Goal: Book appointment/travel/reservation

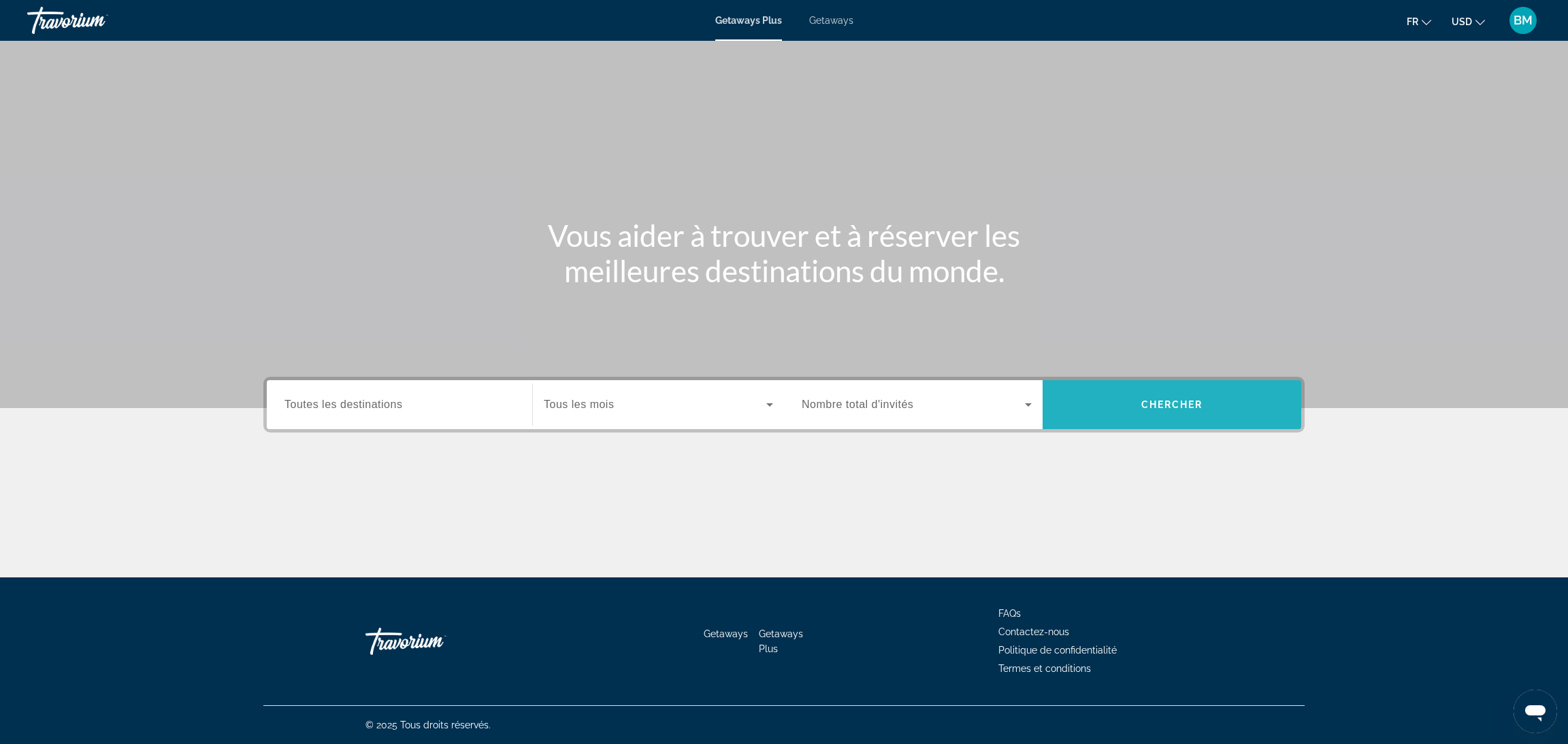
click at [1149, 408] on span "Chercher" at bounding box center [1173, 404] width 62 height 11
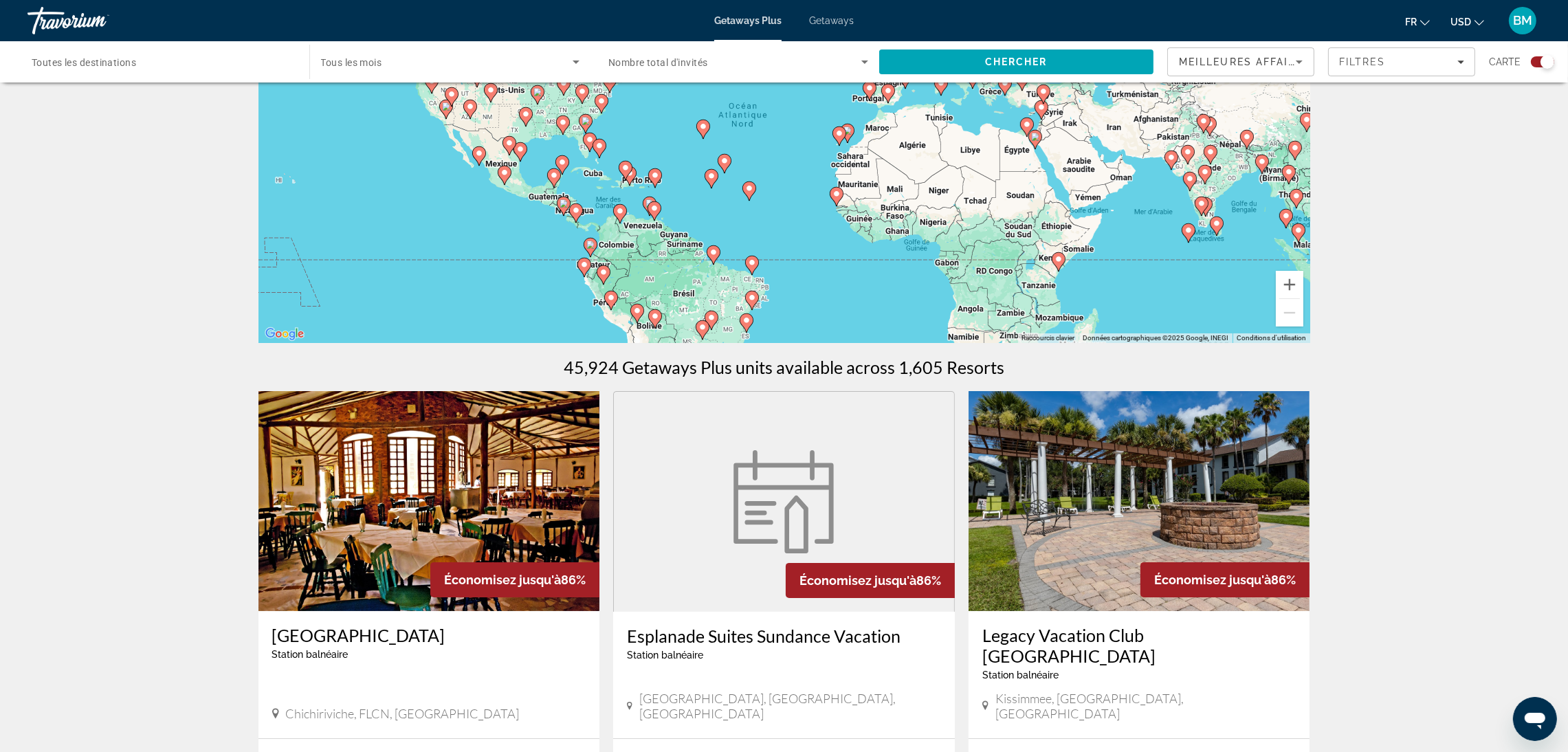
scroll to position [196, 0]
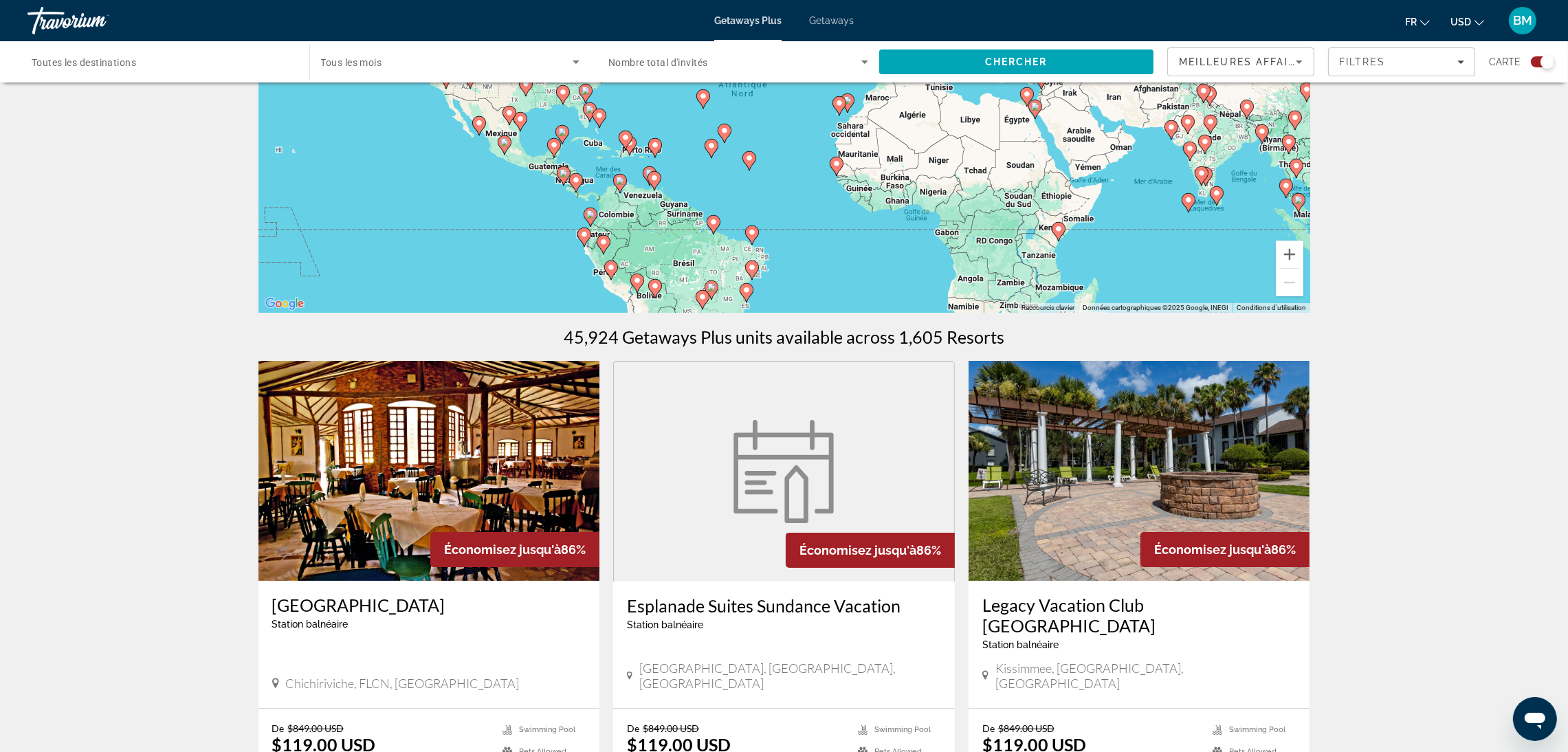
click at [805, 6] on div "Getaways Plus Getaways fr English Español Français Italiano Português русский U…" at bounding box center [784, 21] width 1568 height 36
click at [814, 15] on span "Getaways" at bounding box center [832, 20] width 45 height 11
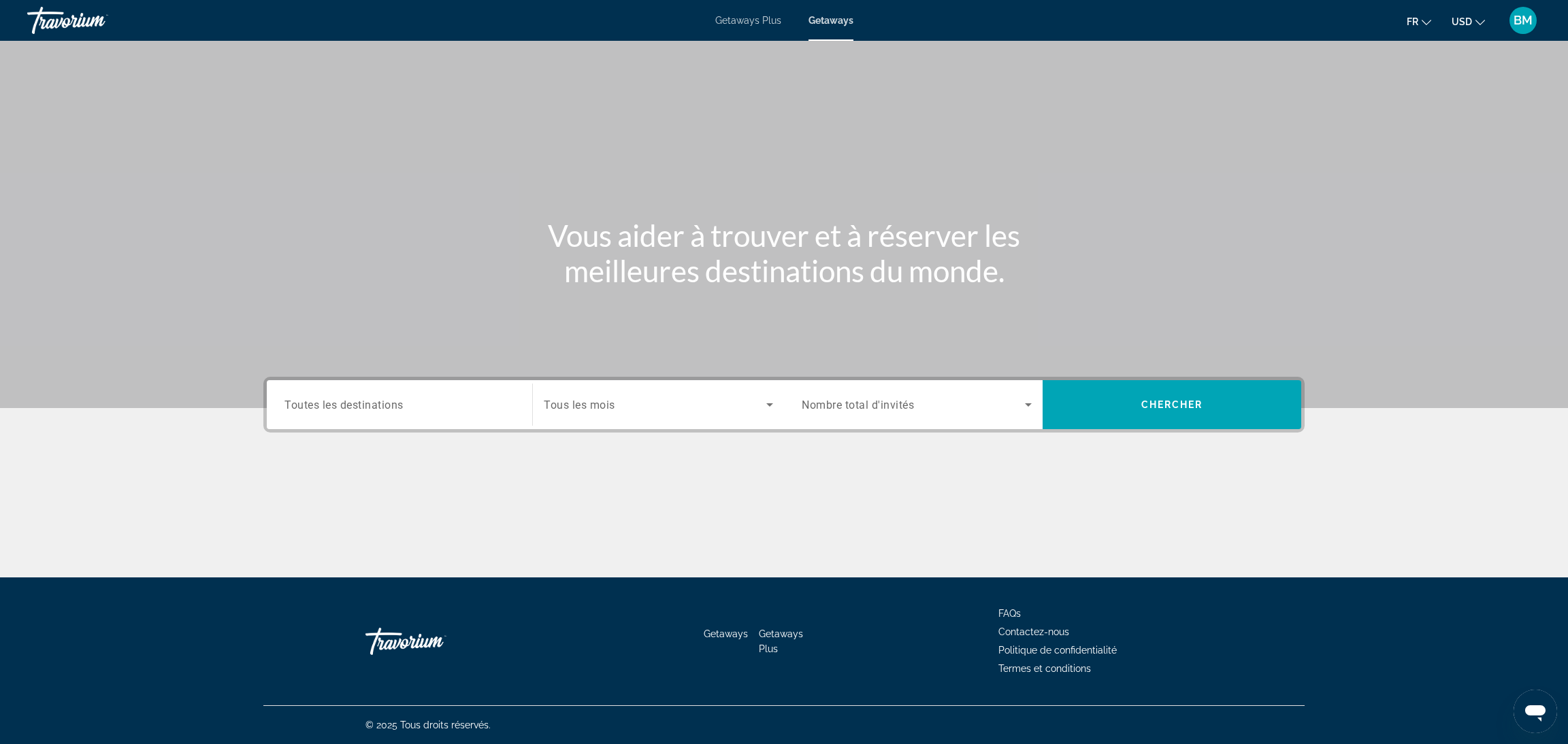
click at [1169, 431] on div "Destination Toutes les destinations Start Month Tous les mois Occupancy Nombre …" at bounding box center [784, 405] width 1041 height 56
click at [1169, 418] on span "Search" at bounding box center [1173, 405] width 259 height 33
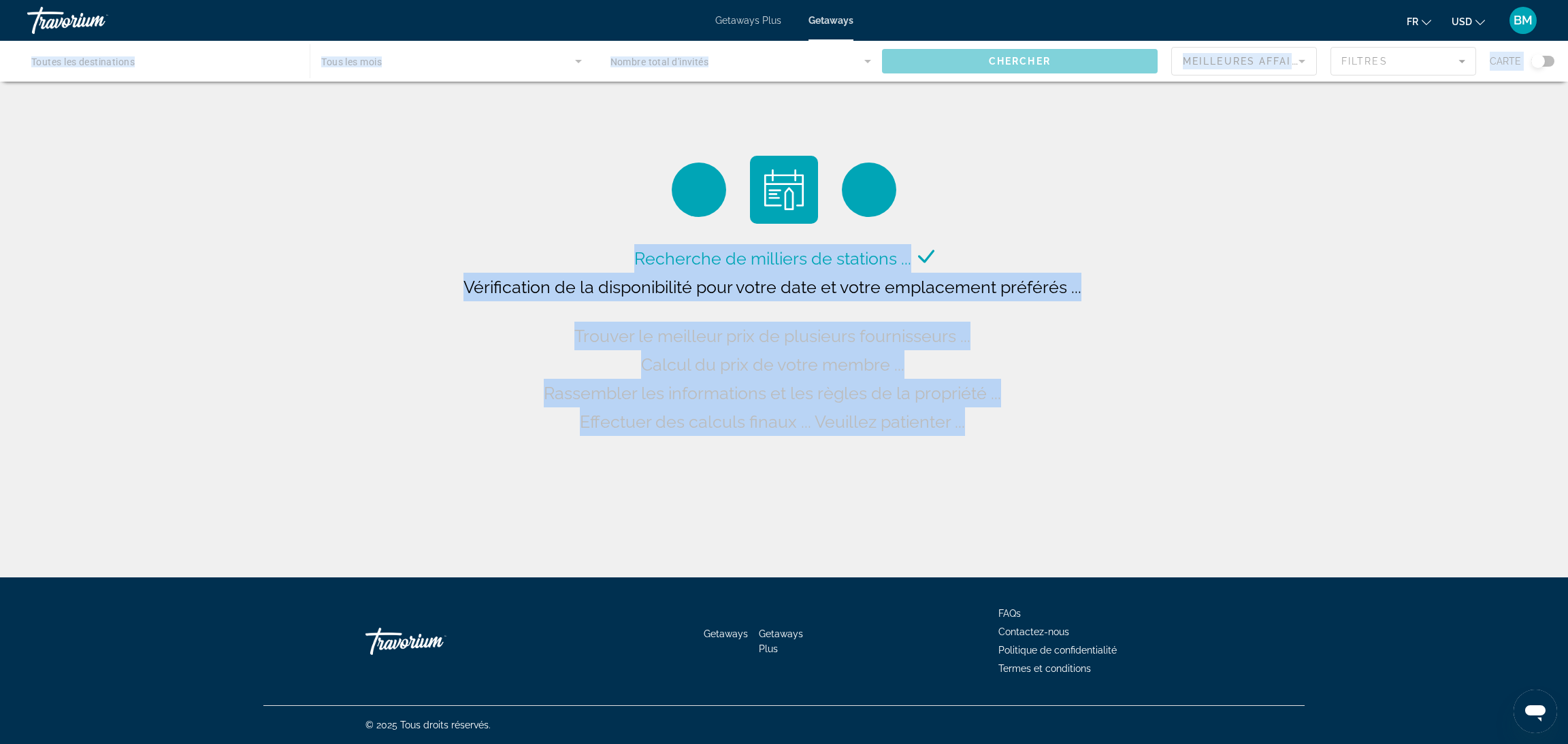
click at [1169, 418] on div "Recherche de milliers de stations ... Vérification de la disponibilité pour vot…" at bounding box center [784, 292] width 1568 height 585
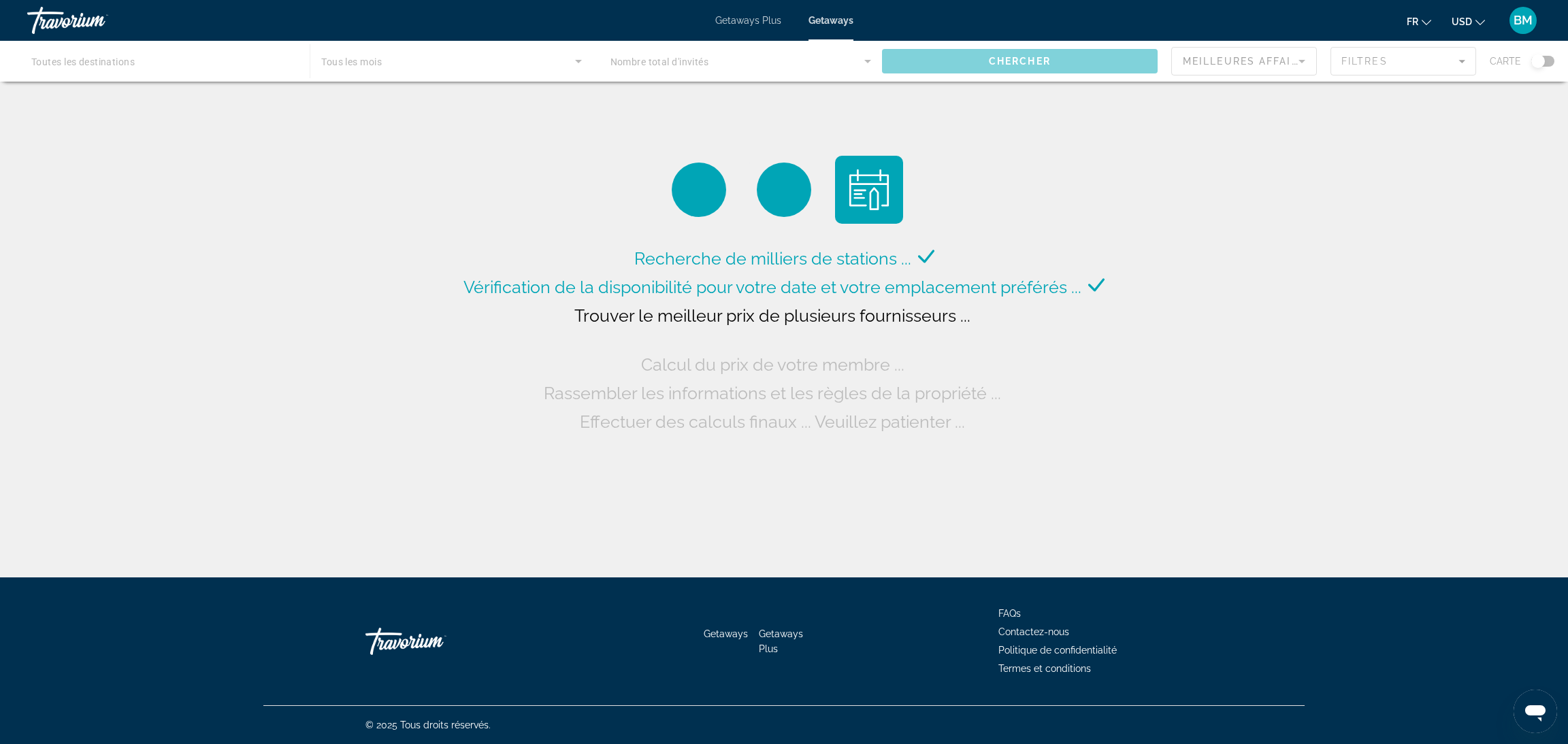
click at [1169, 418] on div "Recherche de milliers de stations ... Vérification de la disponibilité pour vot…" at bounding box center [784, 292] width 1568 height 585
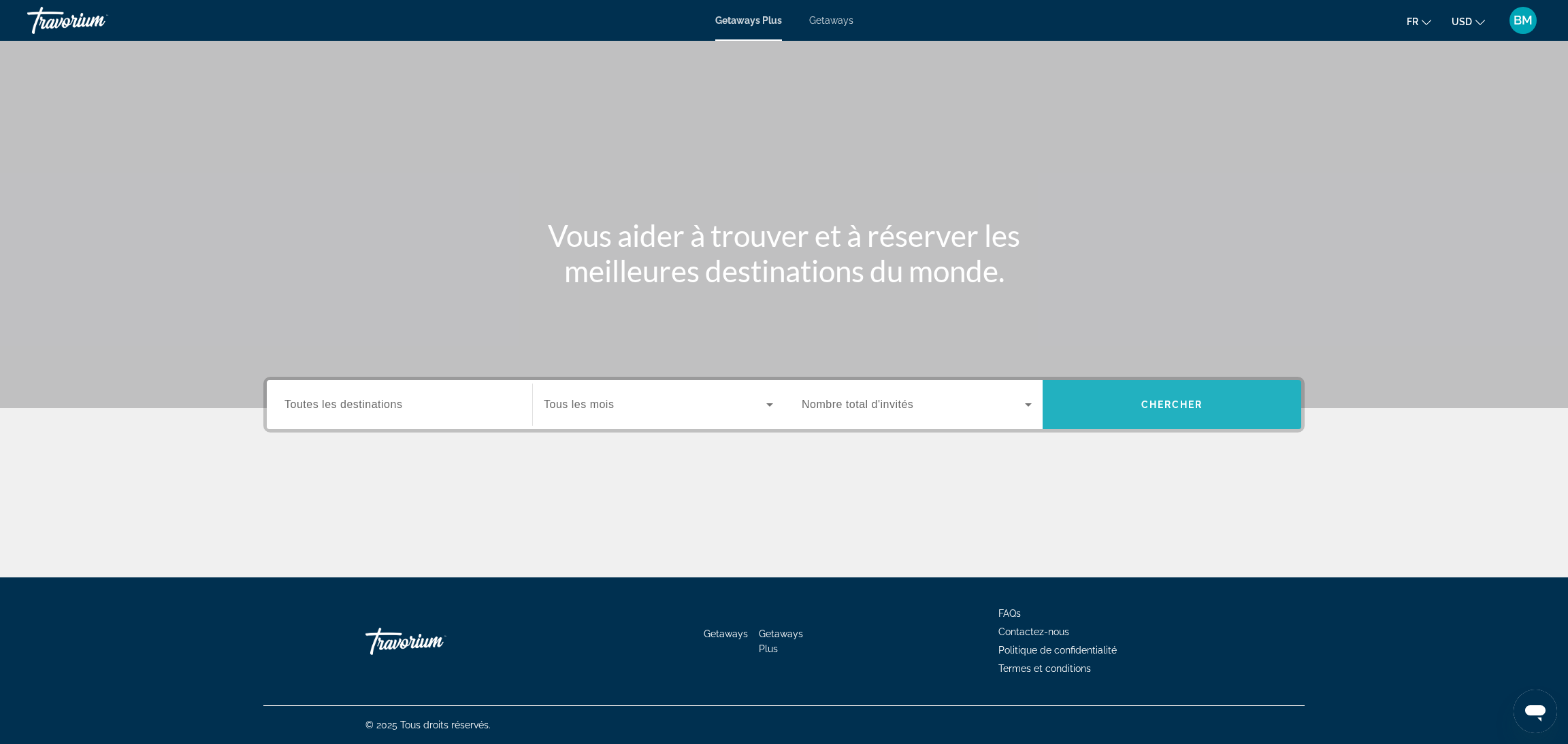
click at [1179, 421] on span "Search" at bounding box center [1173, 405] width 259 height 49
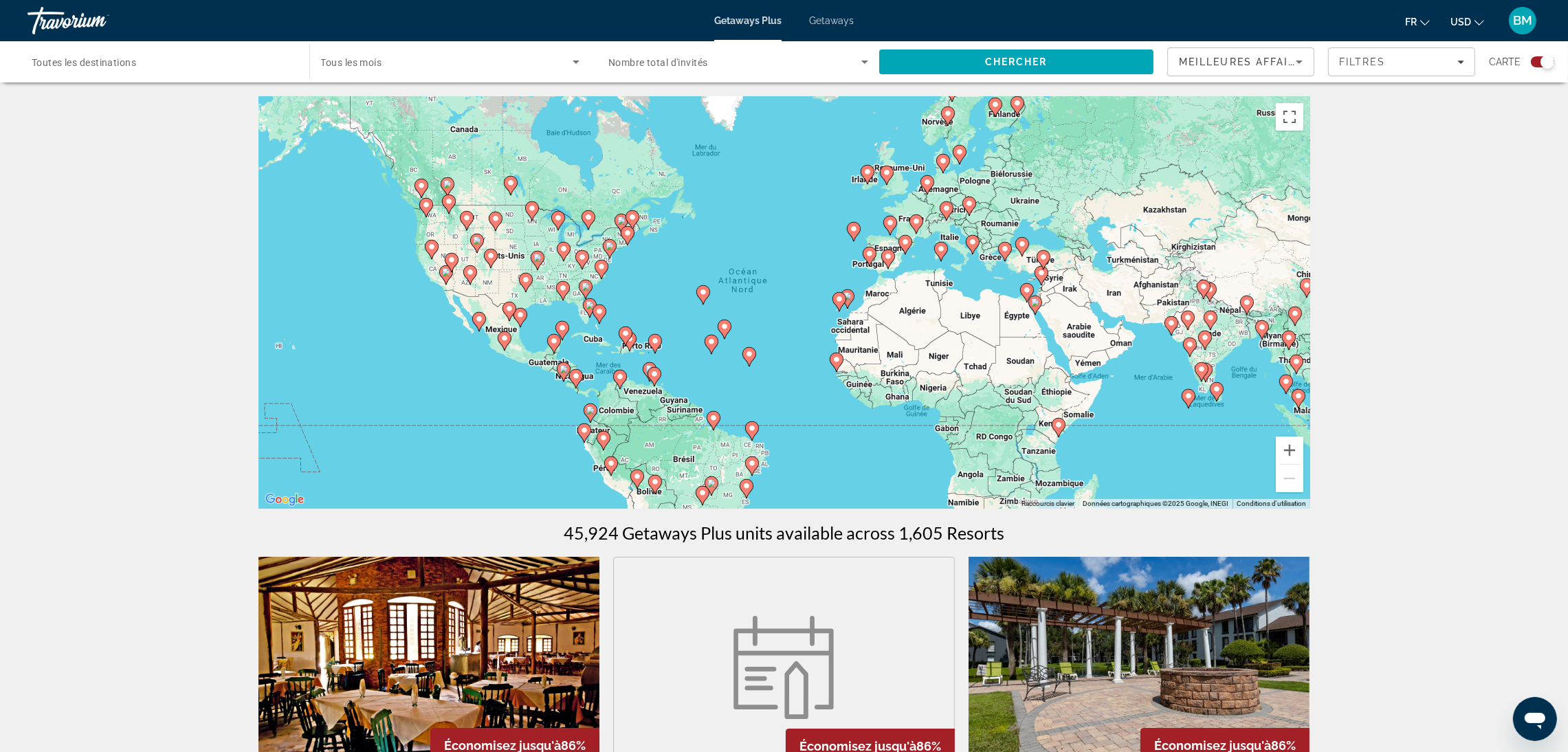
click at [827, 20] on span "Getaways" at bounding box center [832, 20] width 45 height 11
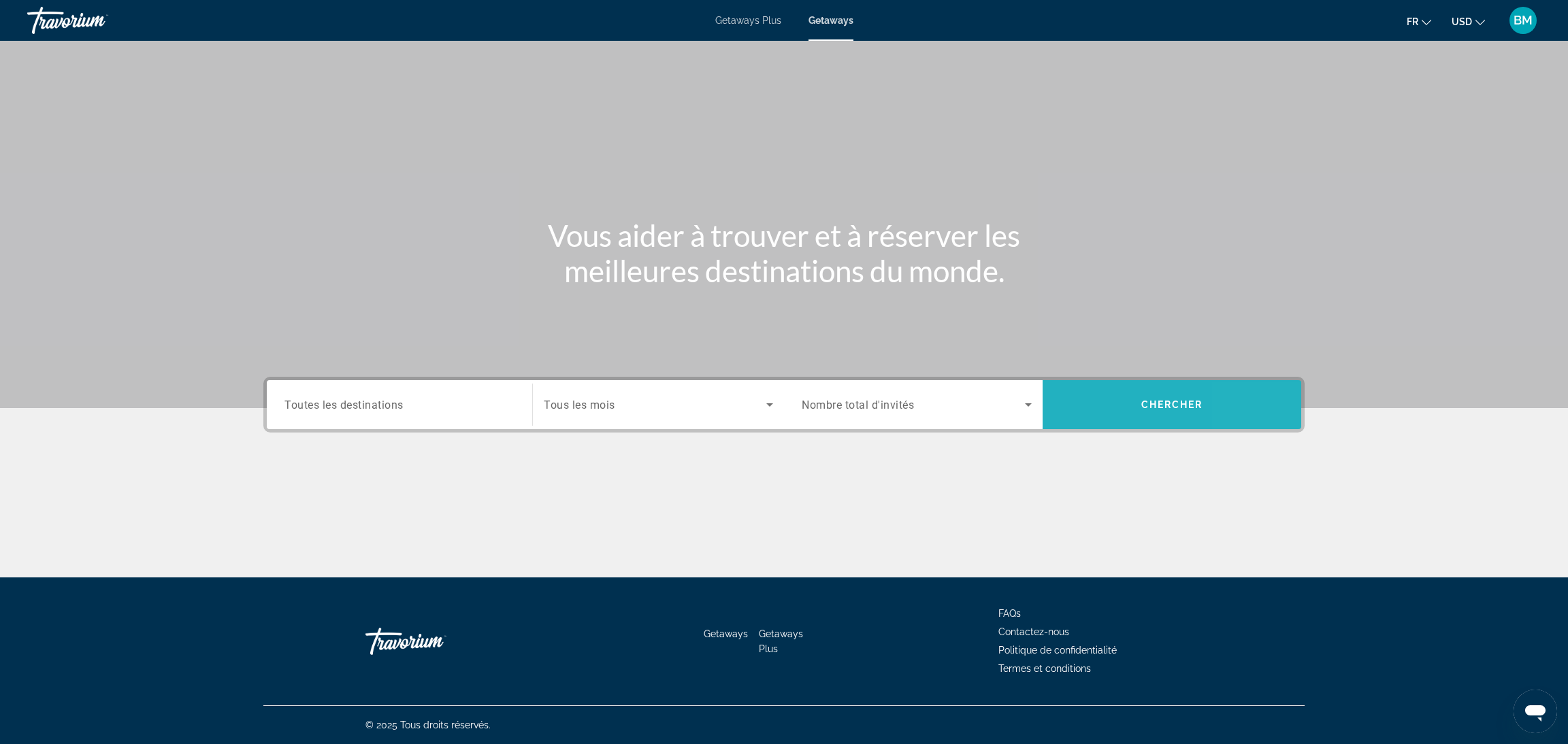
click at [1252, 422] on span "Search" at bounding box center [1173, 405] width 259 height 49
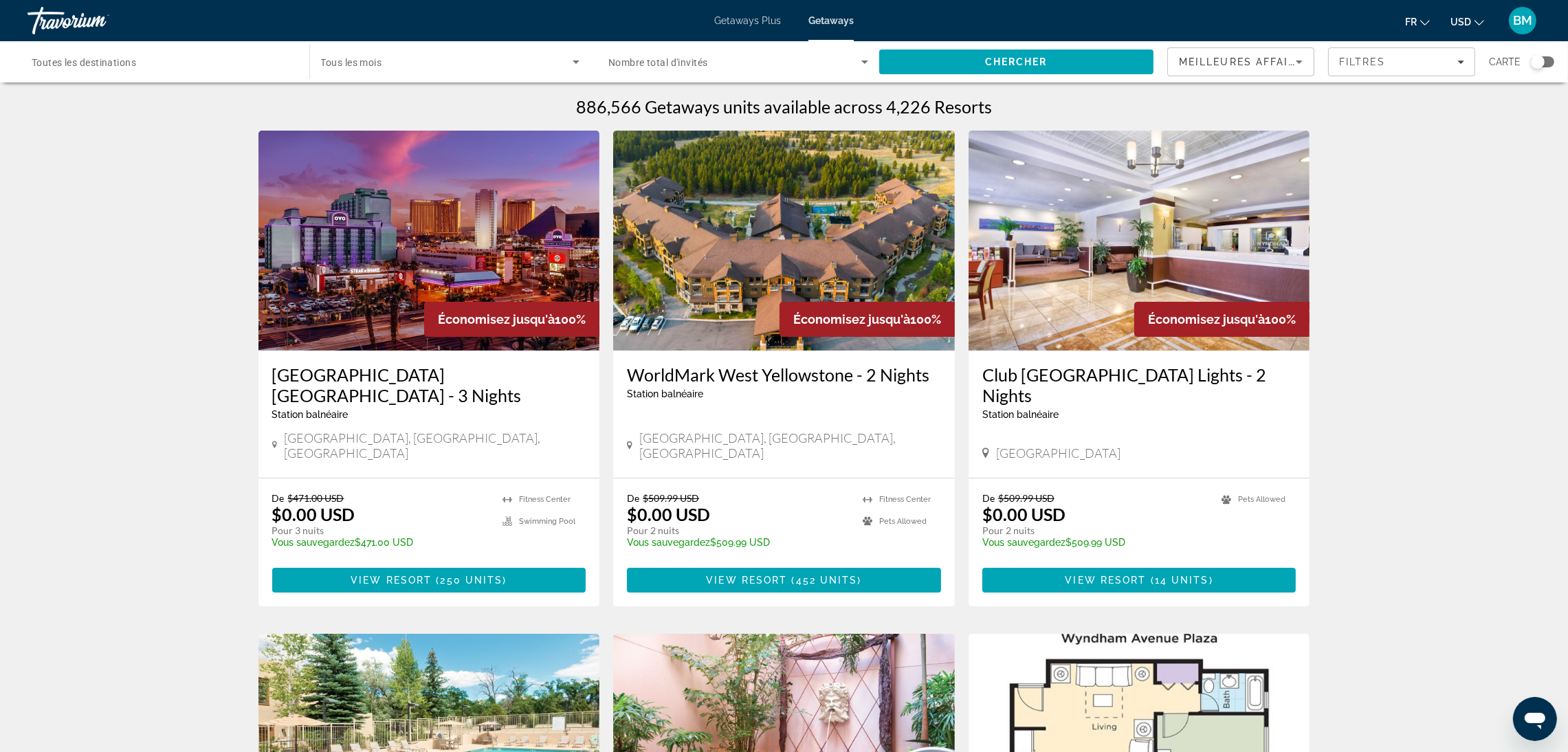
click at [127, 58] on span "Toutes les destinations" at bounding box center [83, 62] width 104 height 11
click at [127, 58] on input "Destination Toutes les destinations" at bounding box center [161, 63] width 260 height 17
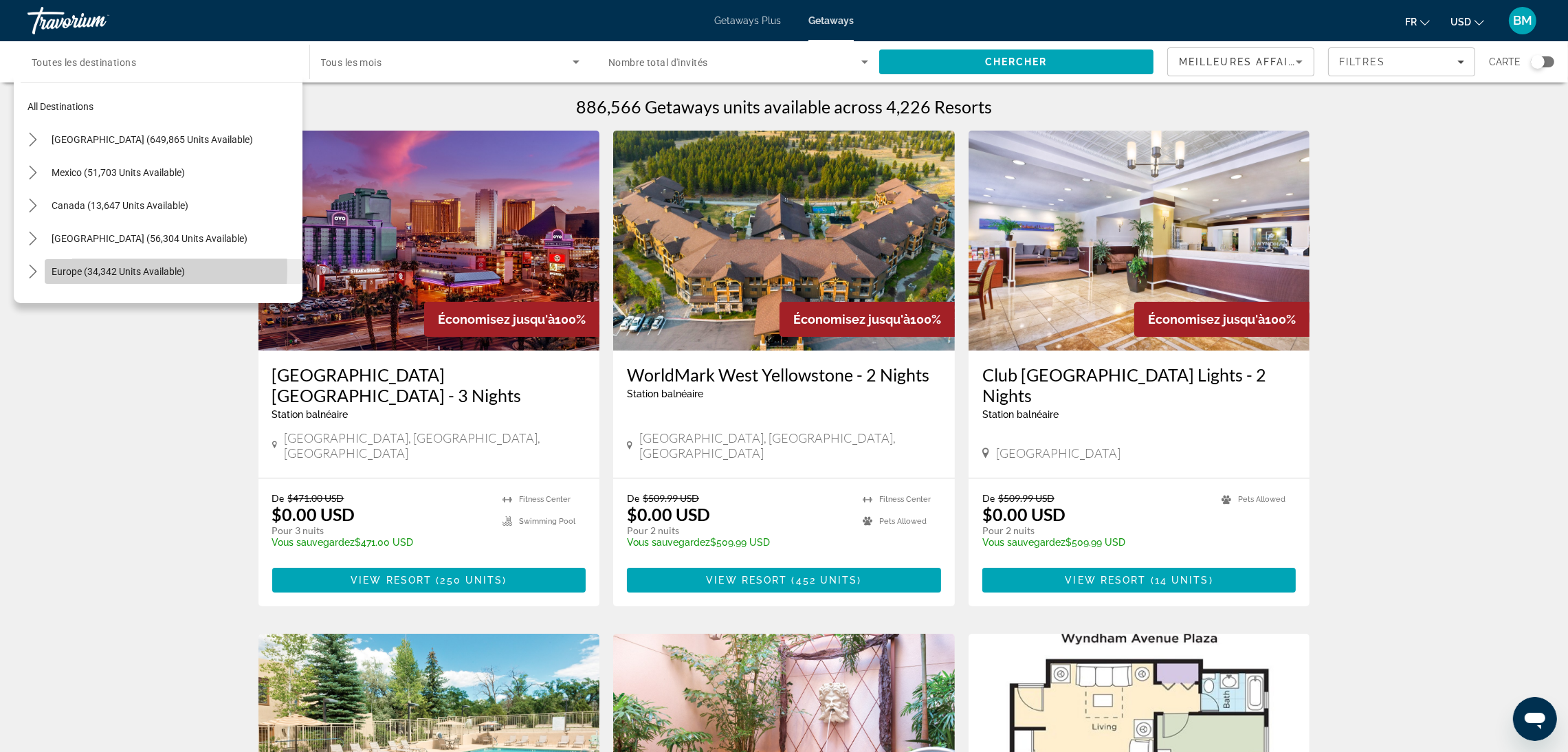
click at [92, 270] on span "Europe (34,342 units available)" at bounding box center [118, 272] width 134 height 11
type input "**********"
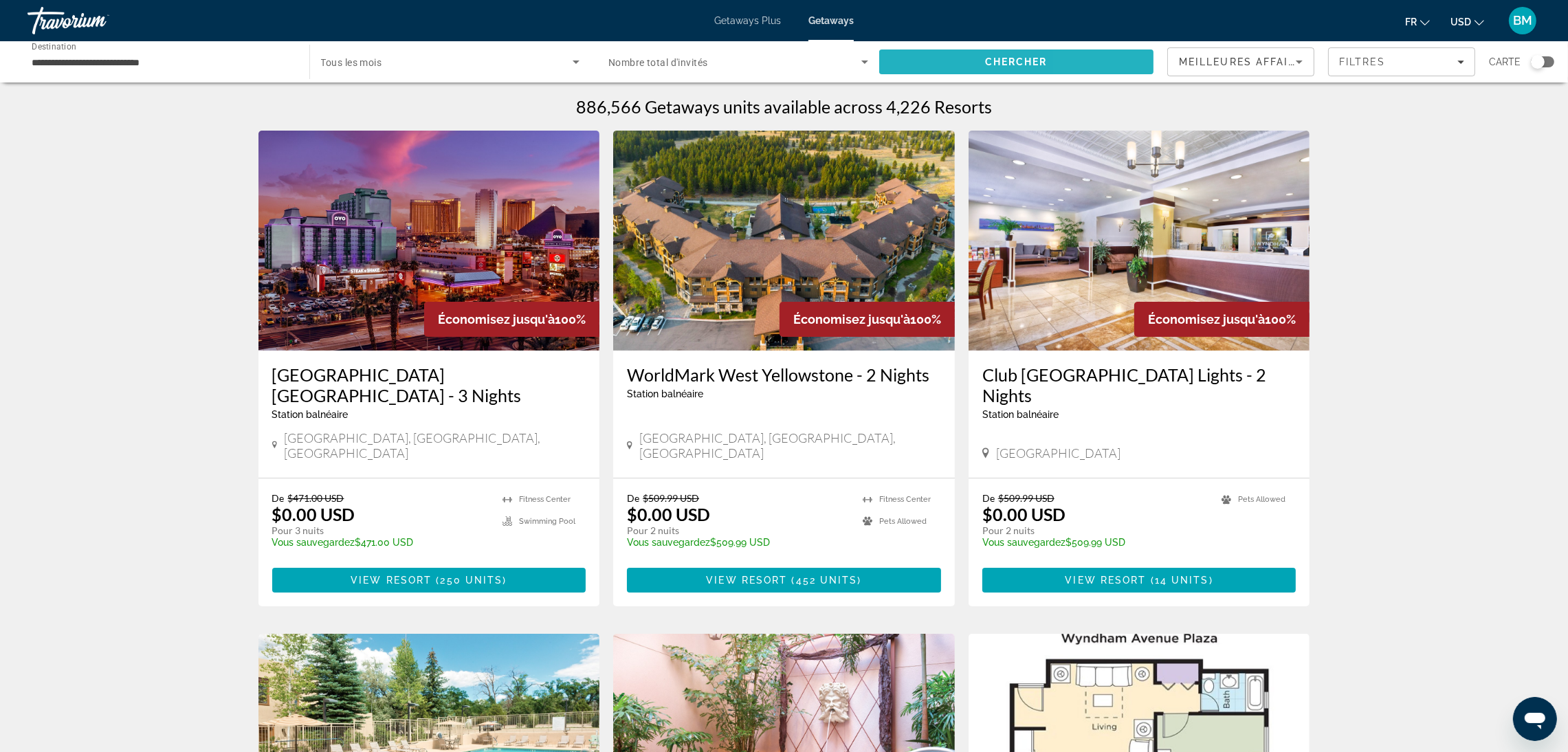
click at [1091, 55] on span "Search" at bounding box center [1017, 62] width 275 height 33
